Goal: Task Accomplishment & Management: Use online tool/utility

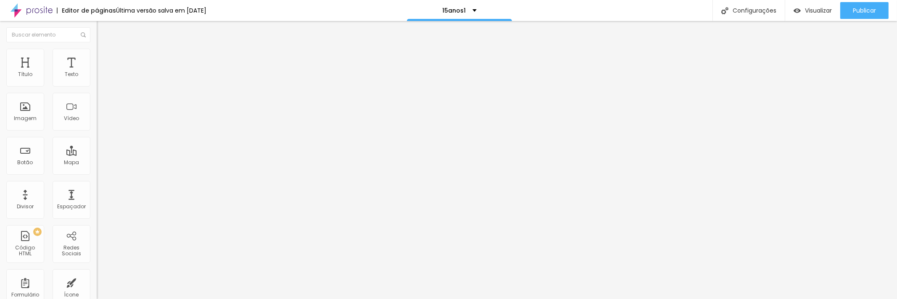
type input "49"
type input "47"
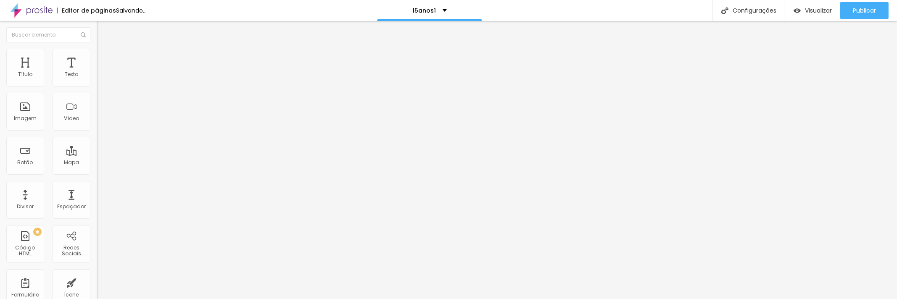
click at [97, 198] on input "range" at bounding box center [124, 201] width 54 height 7
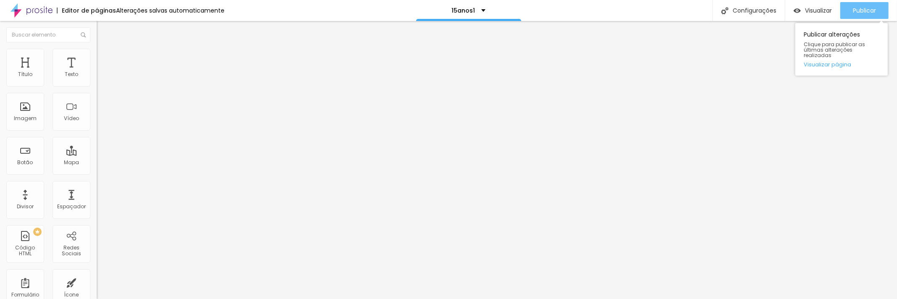
click at [865, 12] on font "Publicar" at bounding box center [863, 10] width 23 height 8
click at [855, 10] on font "Publicar" at bounding box center [863, 10] width 23 height 8
click at [860, 13] on font "Publicar" at bounding box center [863, 10] width 23 height 8
